Goal: Information Seeking & Learning: Learn about a topic

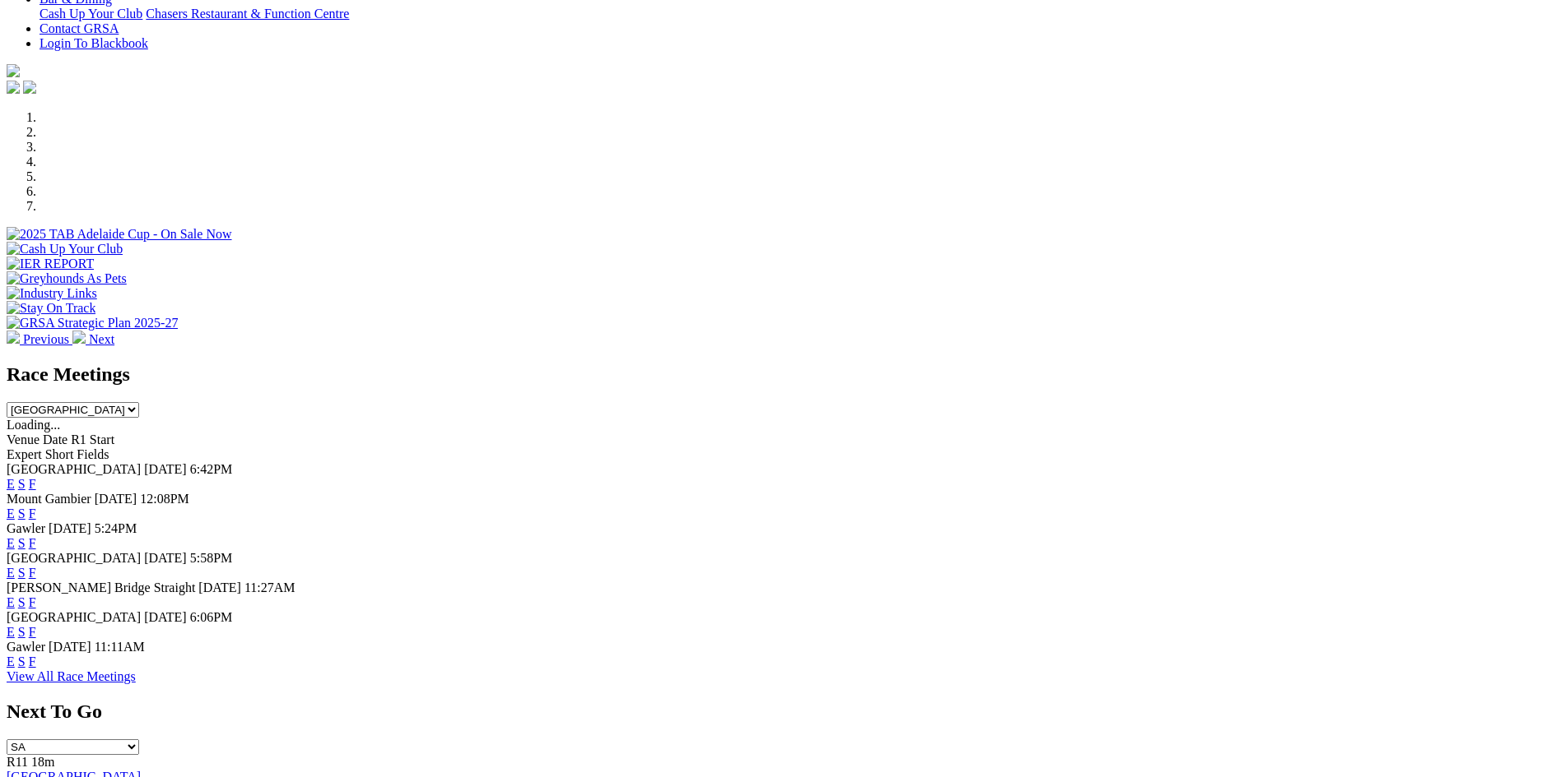
scroll to position [411, 0]
click at [36, 476] on link "F" at bounding box center [32, 482] width 8 height 14
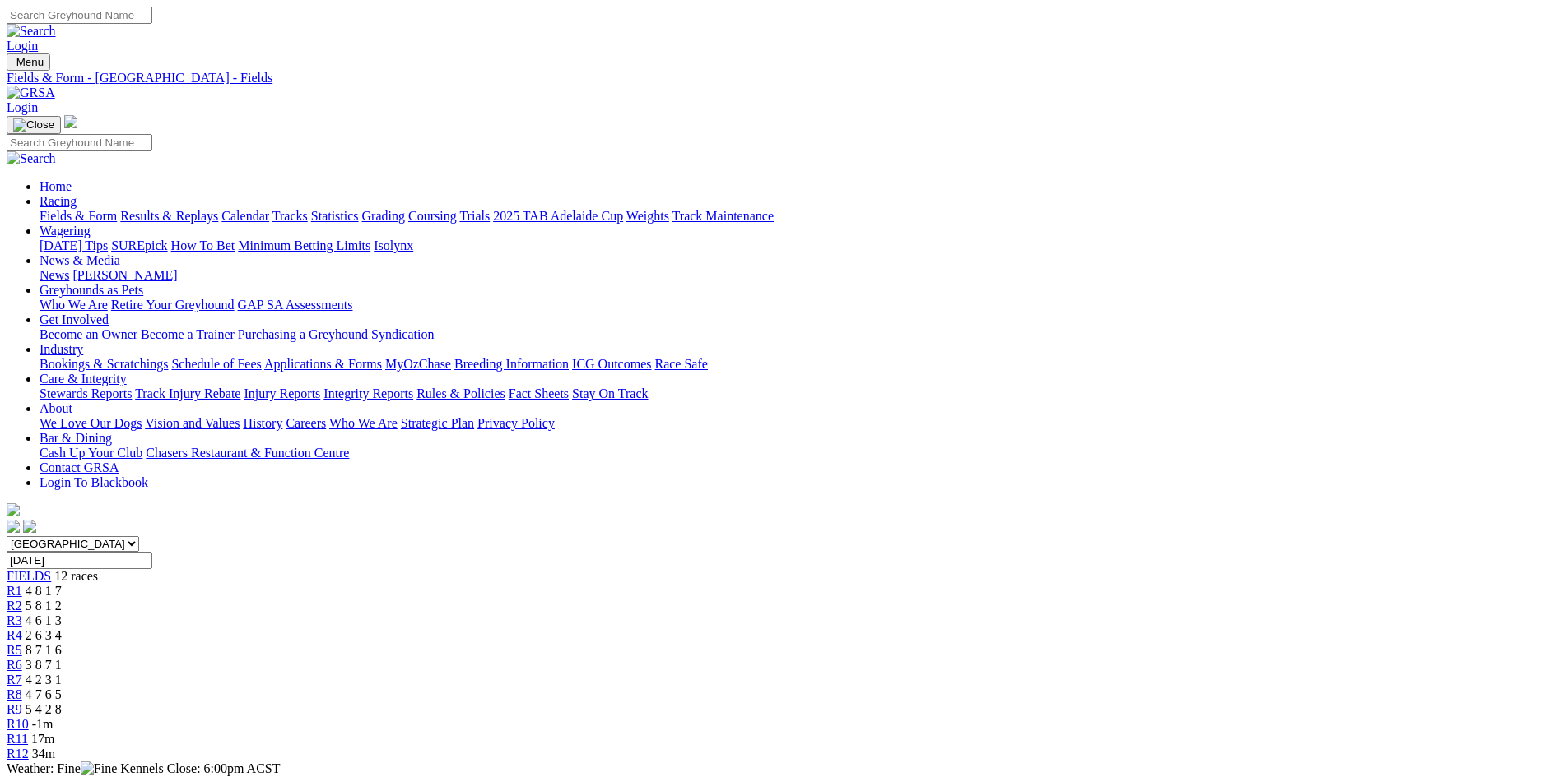
click at [62, 702] on span "5 4 2 8" at bounding box center [43, 709] width 36 height 14
click at [54, 718] on span "-1m" at bounding box center [43, 724] width 22 height 14
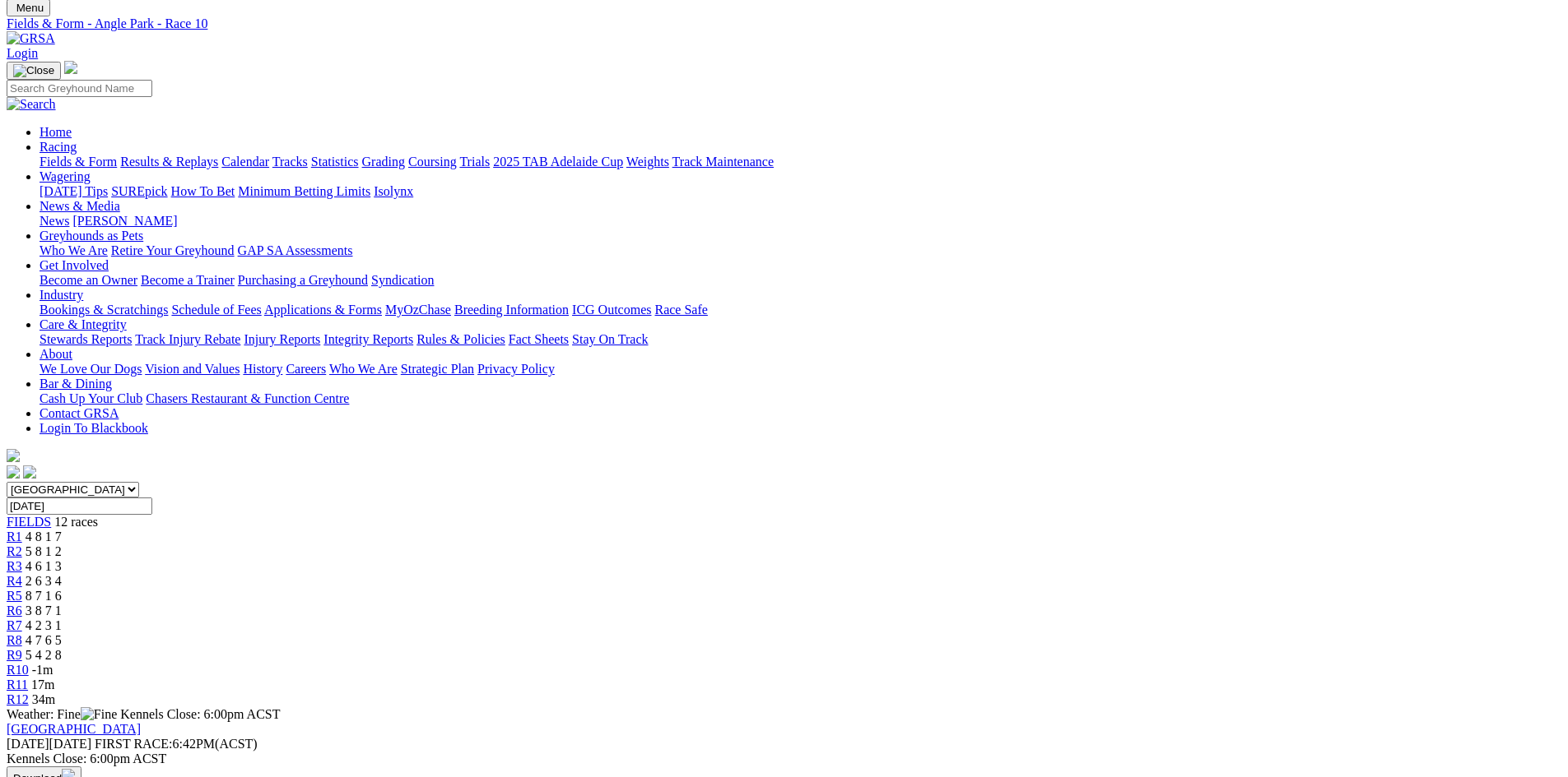
scroll to position [82, 0]
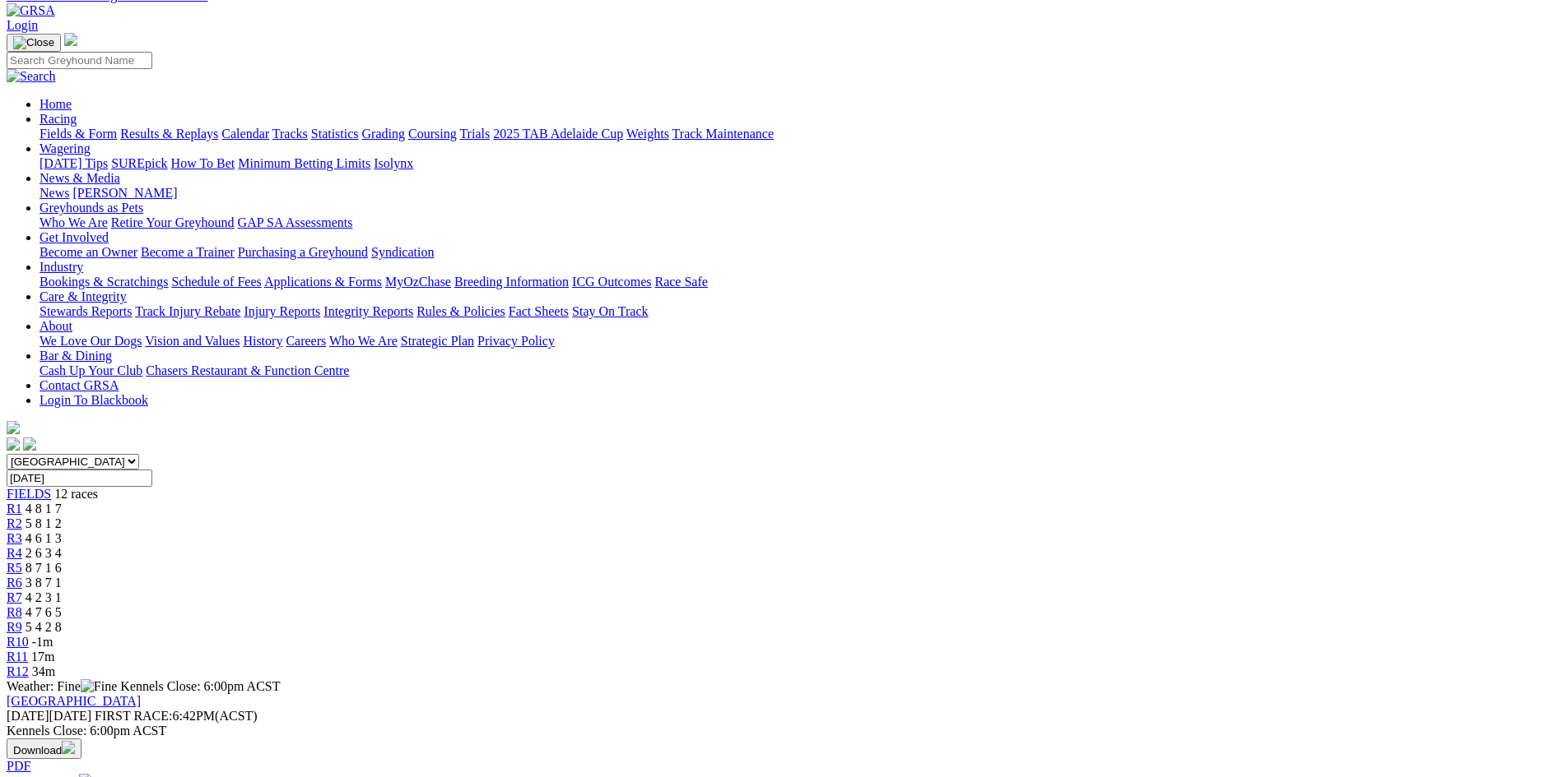
click at [62, 590] on span "4 2 3 1" at bounding box center [43, 597] width 36 height 14
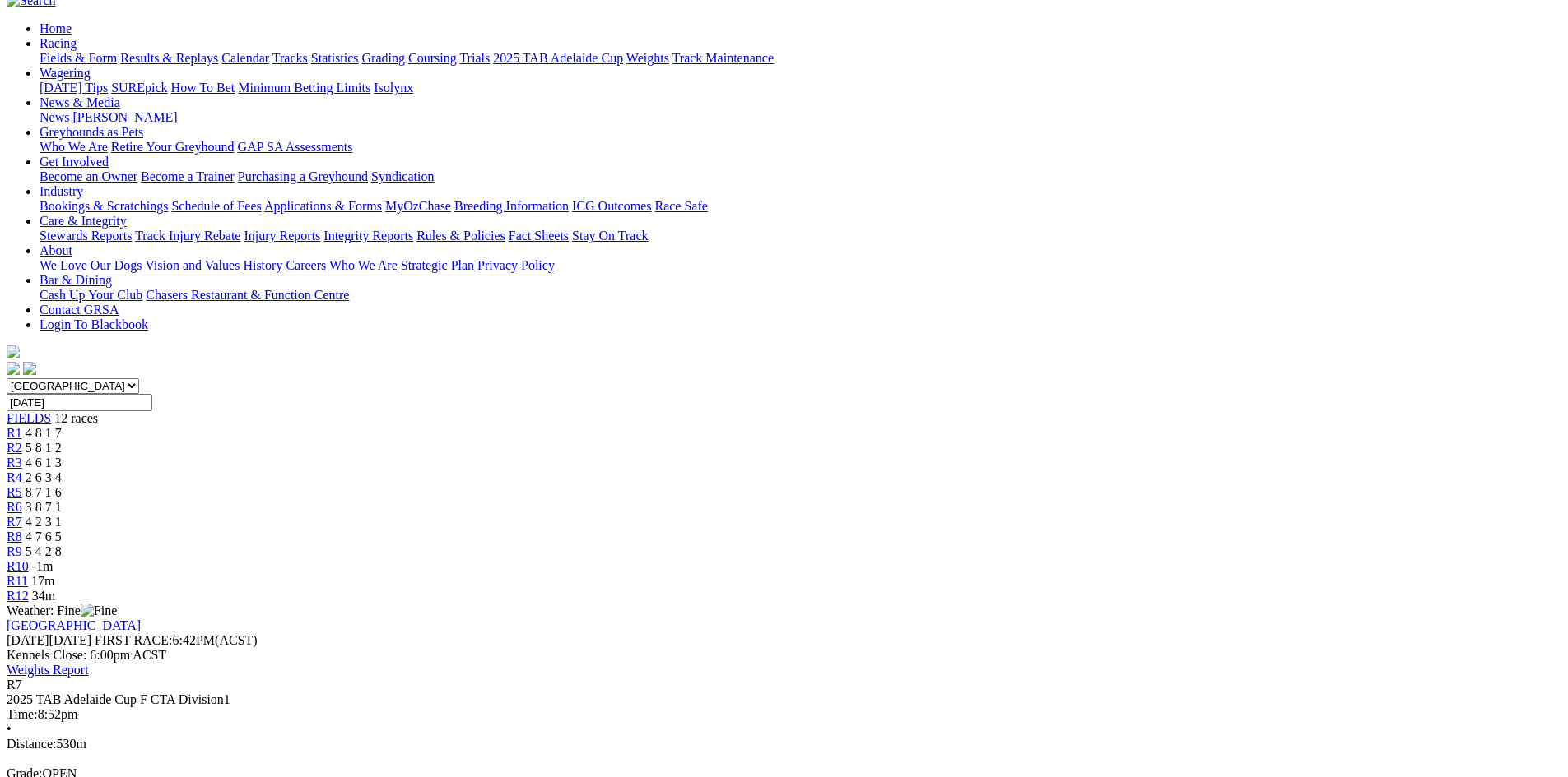
scroll to position [164, 0]
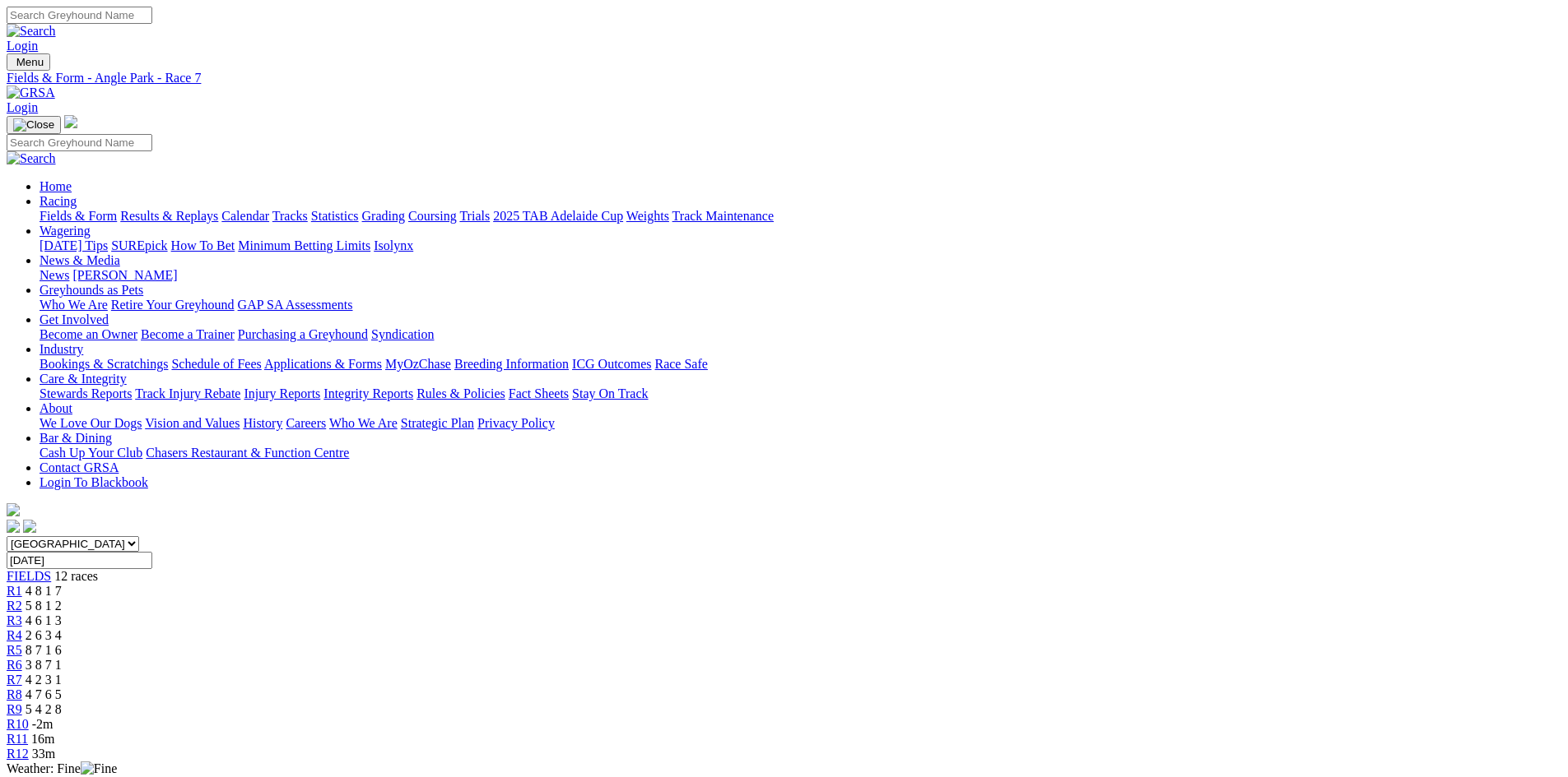
click at [62, 629] on span "2 6 3 4" at bounding box center [43, 635] width 36 height 14
click at [62, 614] on span "4 6 1 3" at bounding box center [43, 620] width 36 height 14
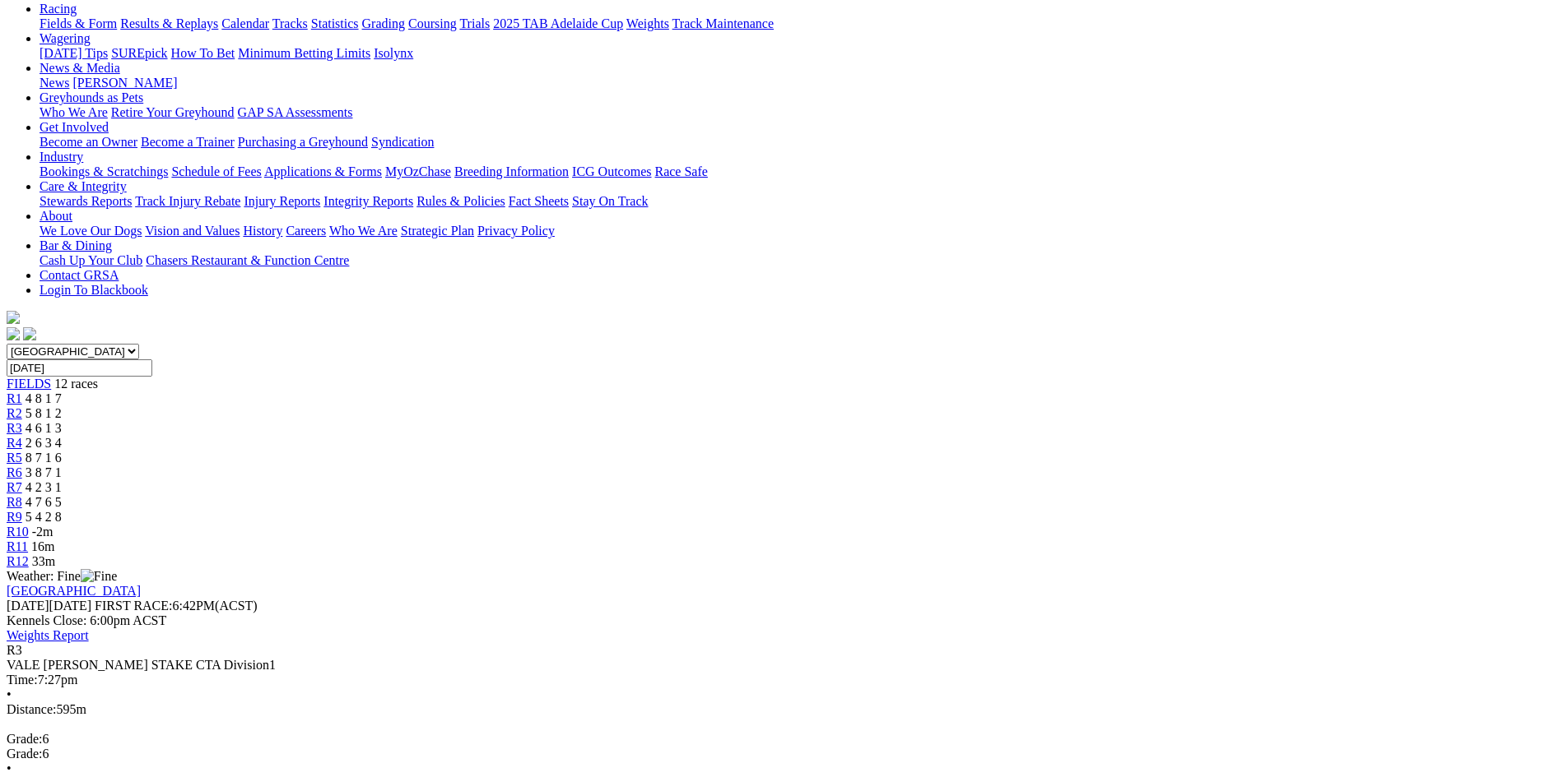
scroll to position [164, 0]
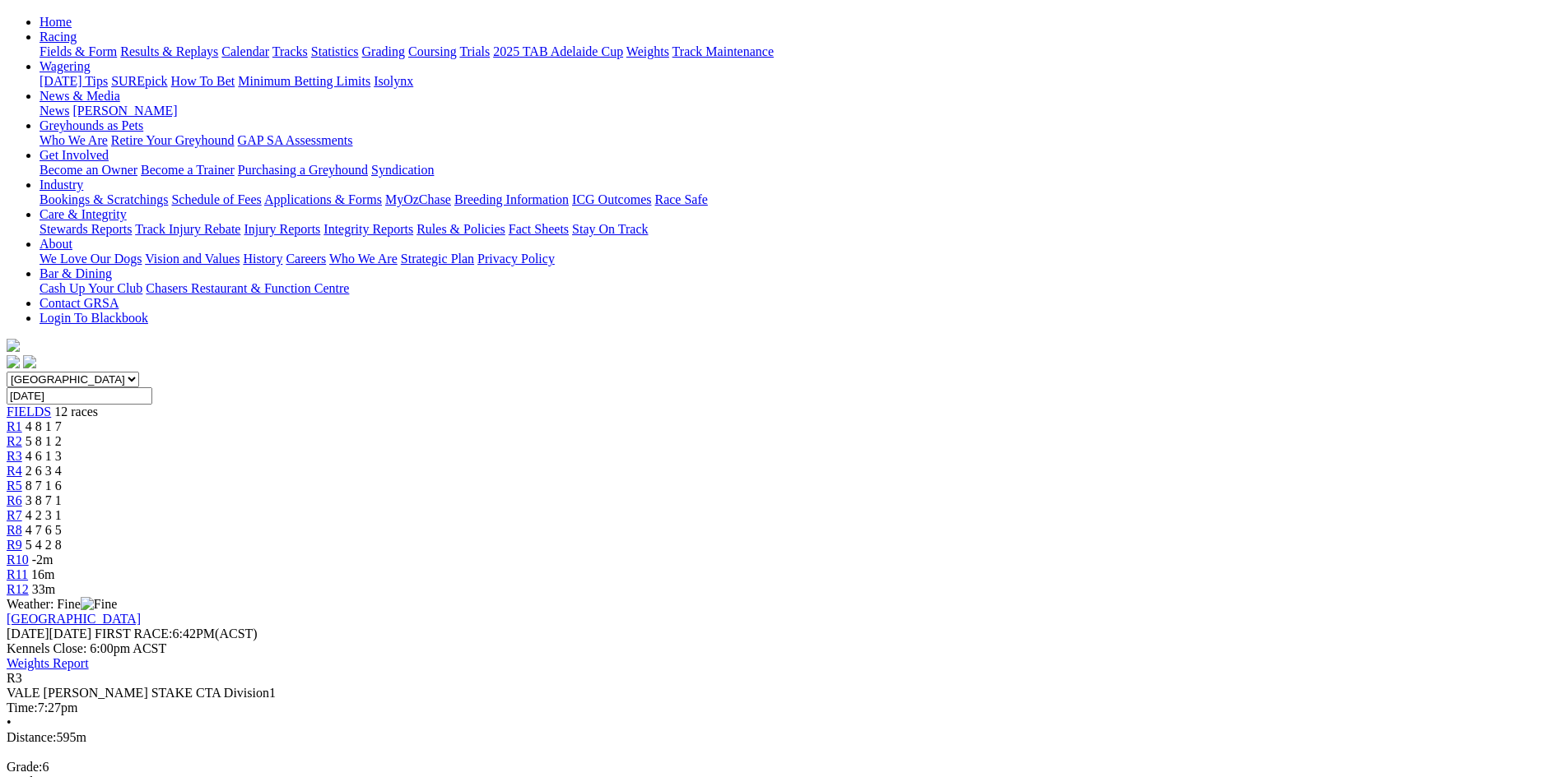
click at [23, 464] on link "R4" at bounding box center [14, 471] width 16 height 14
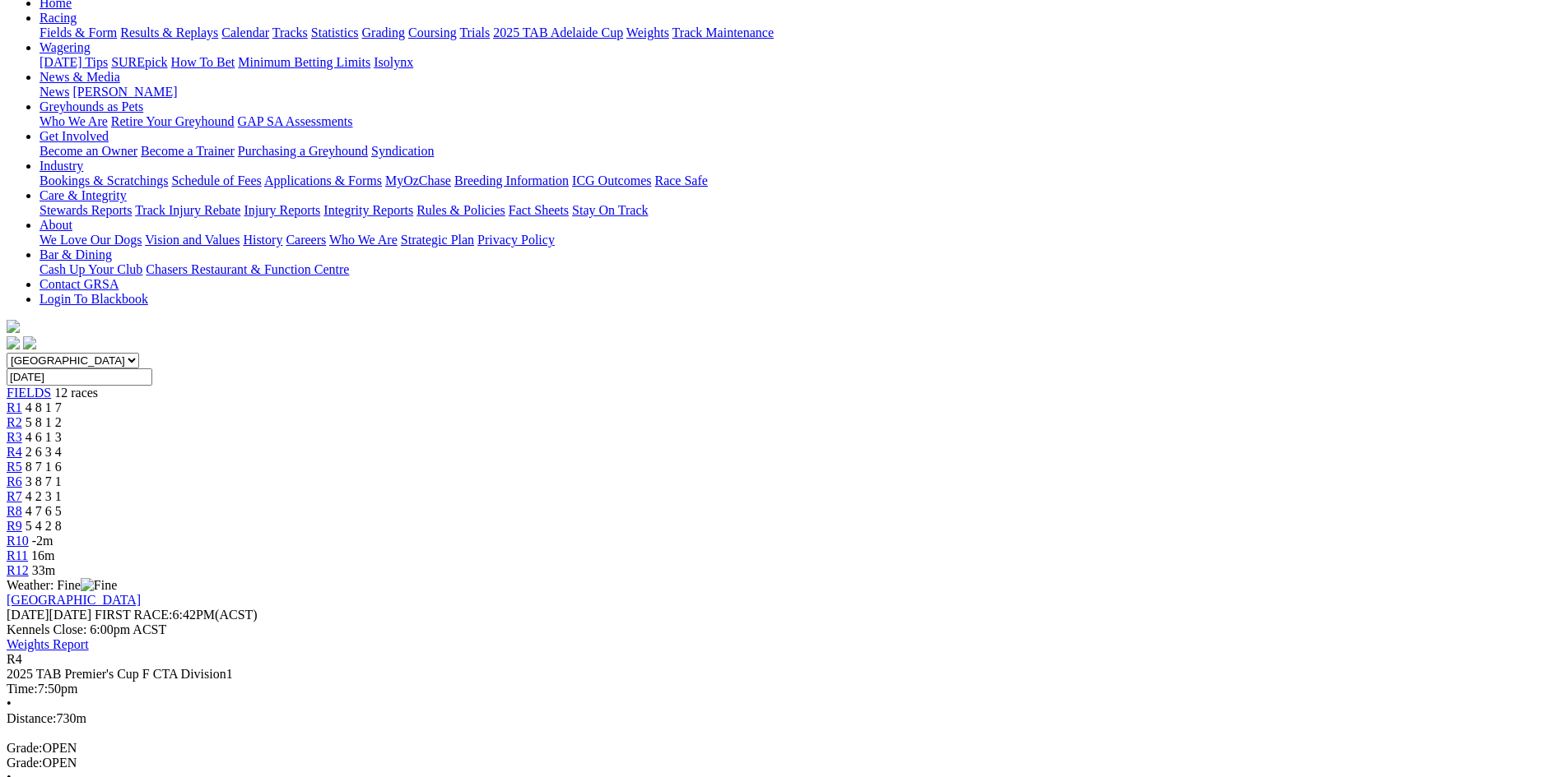
scroll to position [82, 0]
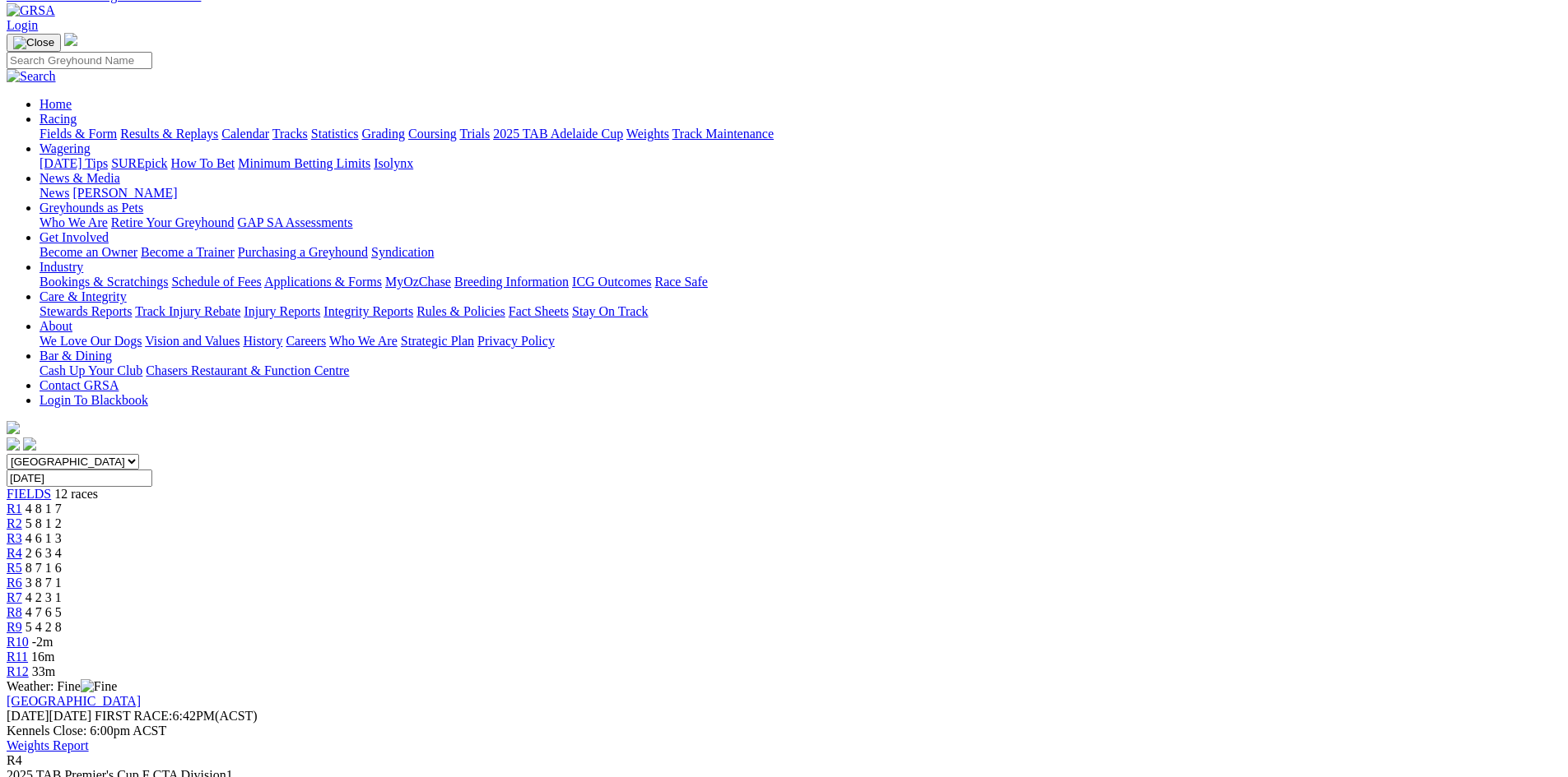
click at [23, 561] on span "R5" at bounding box center [14, 568] width 16 height 14
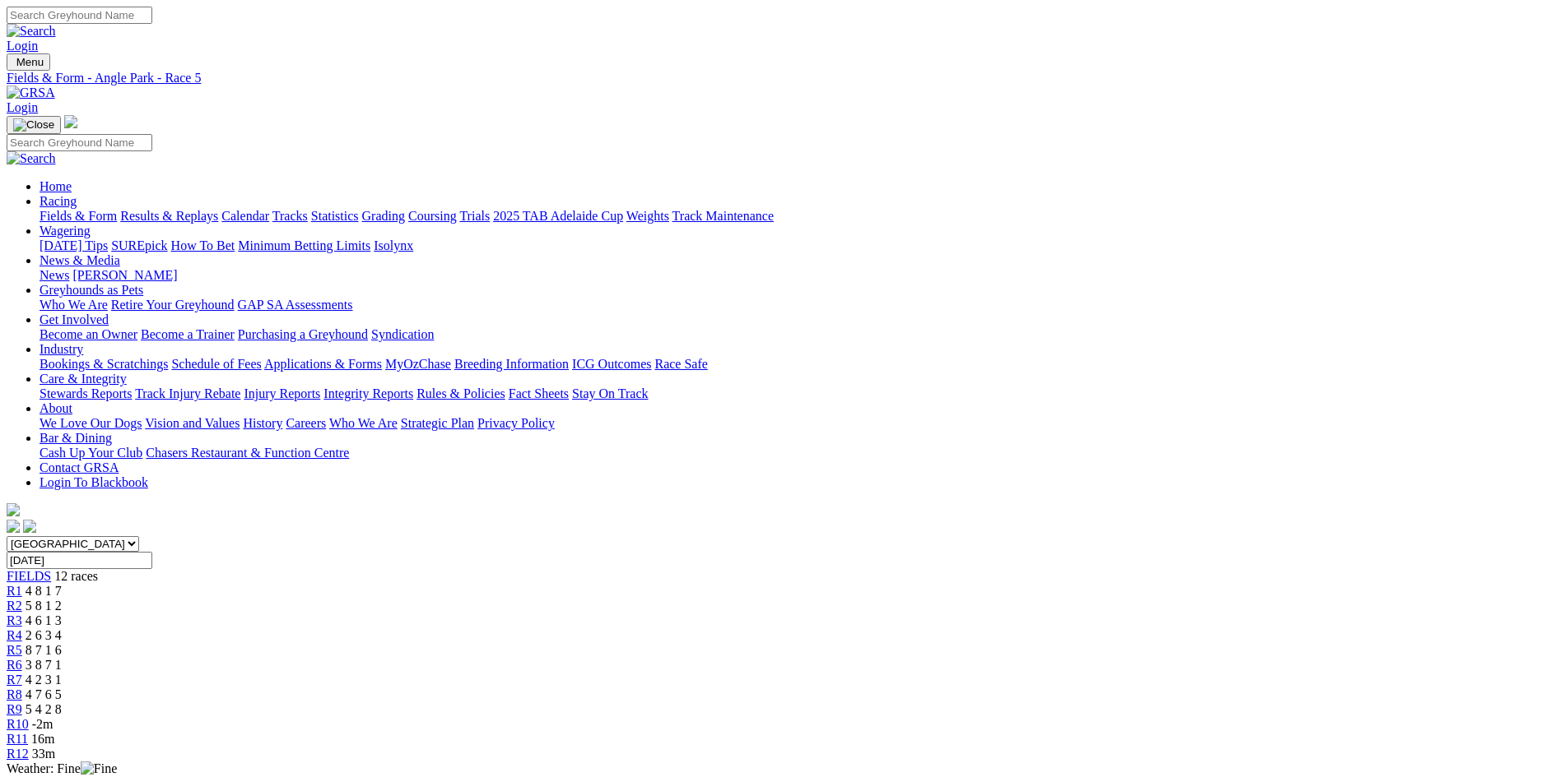
click at [792, 658] on div "R6 3 8 7 1" at bounding box center [784, 666] width 1555 height 15
click at [23, 599] on span "R2" at bounding box center [14, 605] width 16 height 14
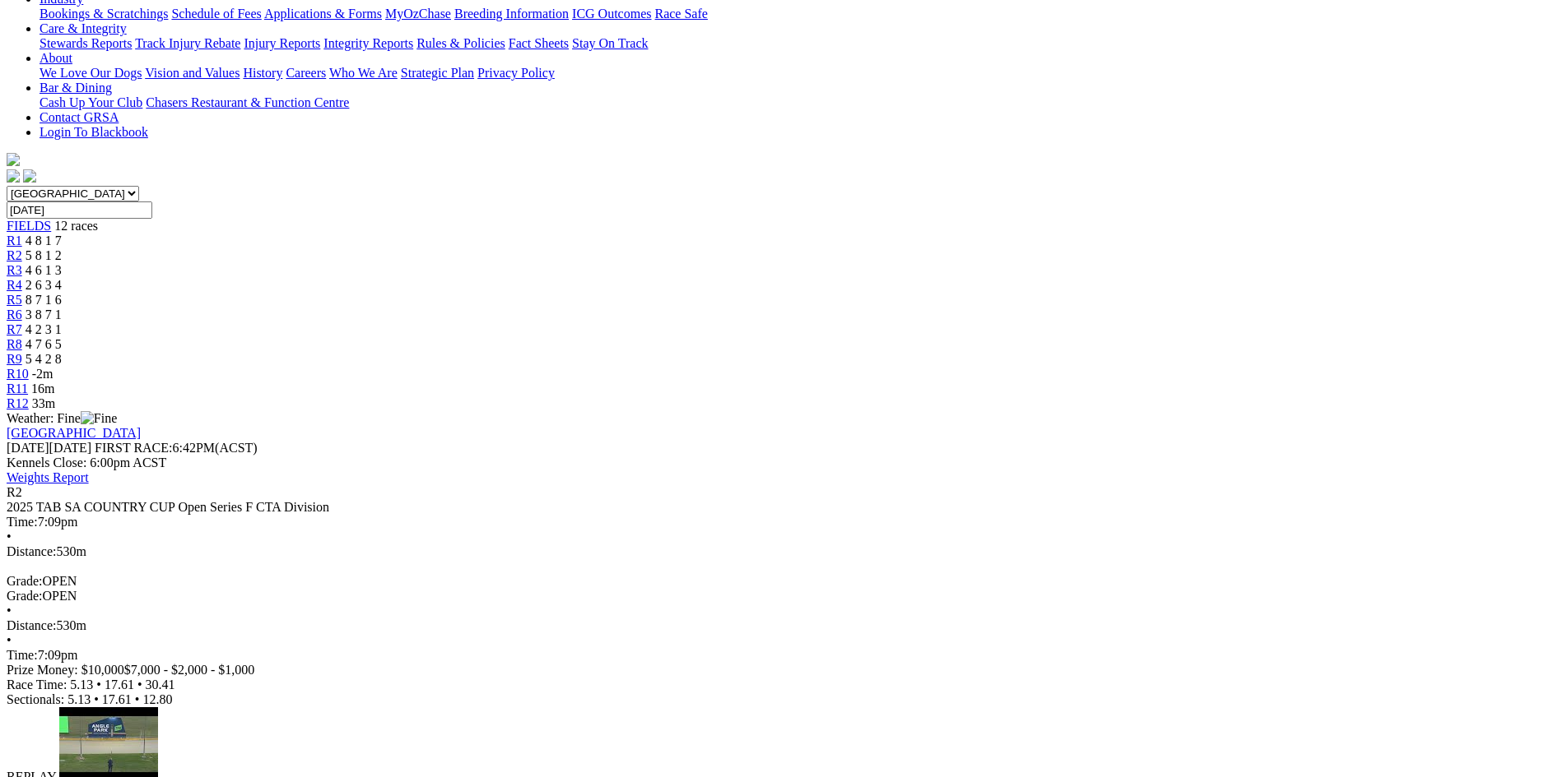
scroll to position [411, 0]
